Goal: Find specific page/section: Find specific page/section

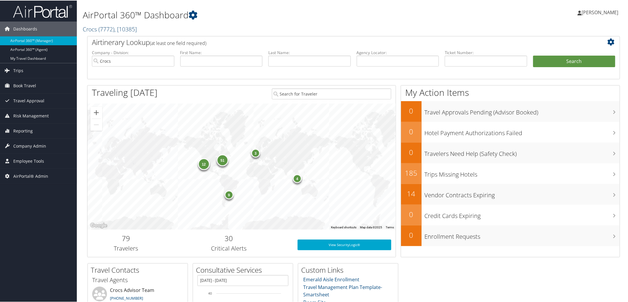
click at [96, 27] on link "Crocs ( 7772 ) , [ 10385 ]" at bounding box center [110, 29] width 54 height 8
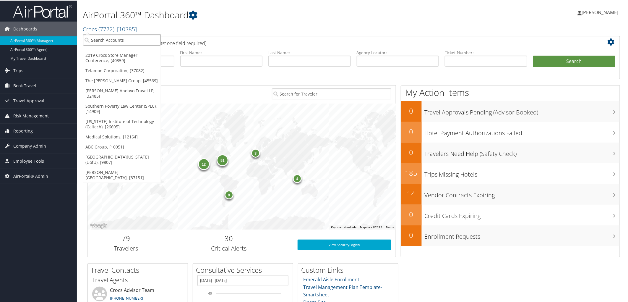
click at [94, 41] on input "search" at bounding box center [122, 39] width 78 height 11
type input "norfolk"
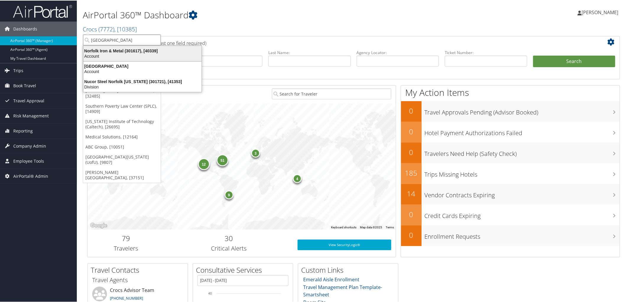
click at [104, 56] on div "Account" at bounding box center [142, 55] width 125 height 5
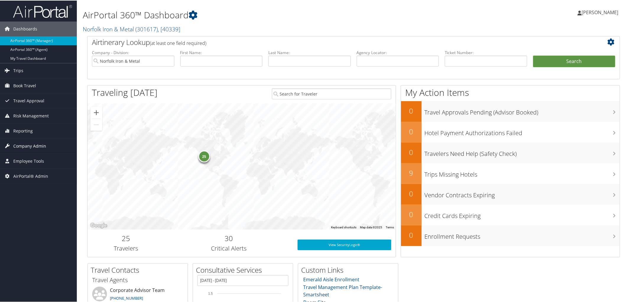
click at [34, 145] on span "Company Admin" at bounding box center [29, 145] width 33 height 15
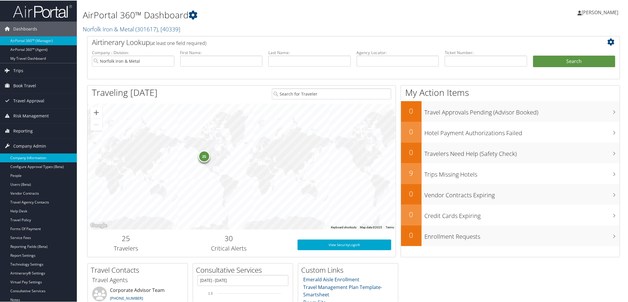
click at [30, 158] on link "Company Information" at bounding box center [38, 157] width 77 height 9
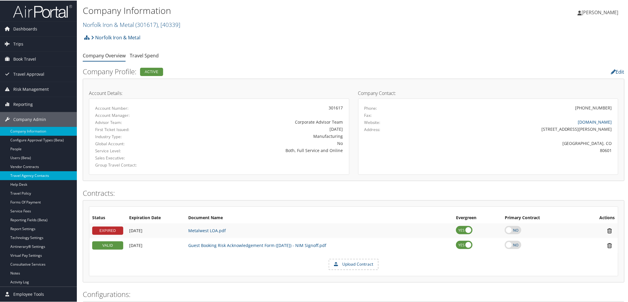
click at [31, 176] on link "Travel Agency Contacts" at bounding box center [38, 175] width 77 height 9
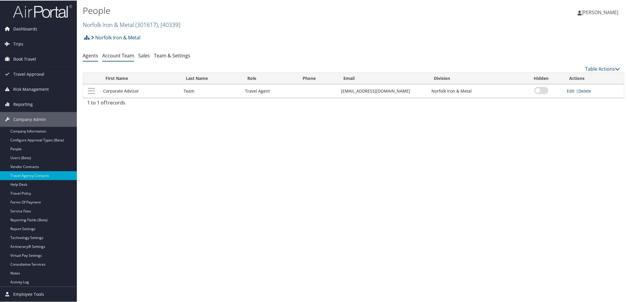
click at [116, 56] on link "Account Team" at bounding box center [118, 55] width 32 height 7
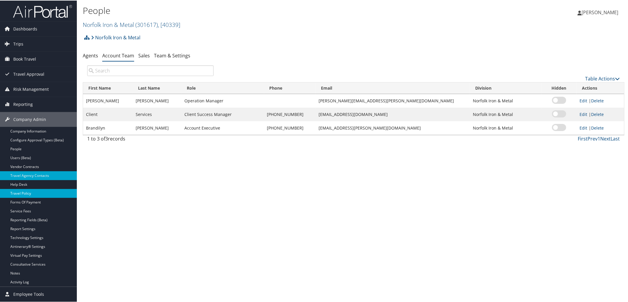
click at [22, 191] on link "Travel Policy" at bounding box center [38, 192] width 77 height 9
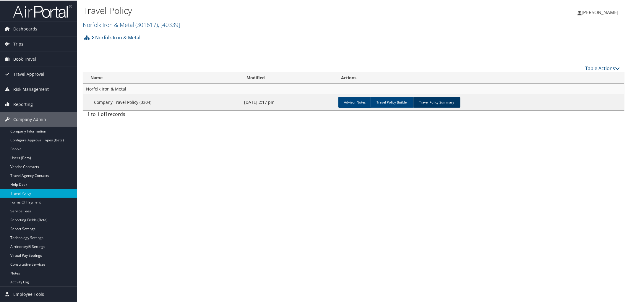
click at [431, 101] on link "Travel Policy Summary" at bounding box center [436, 101] width 47 height 11
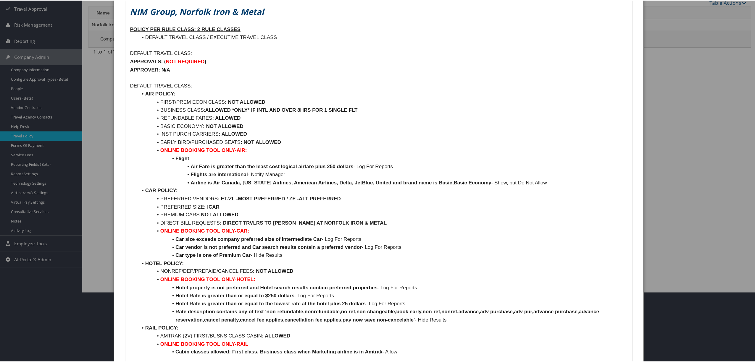
scroll to position [66, 0]
